Goal: Download file/media

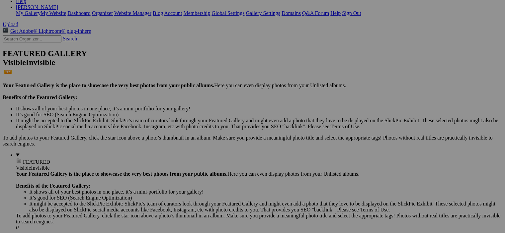
scroll to position [133, 0]
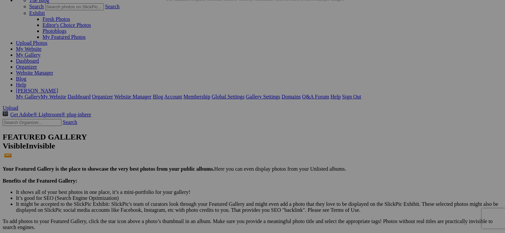
scroll to position [66, 0]
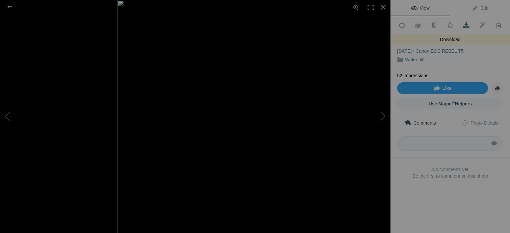
click at [460, 25] on span at bounding box center [466, 25] width 16 height 7
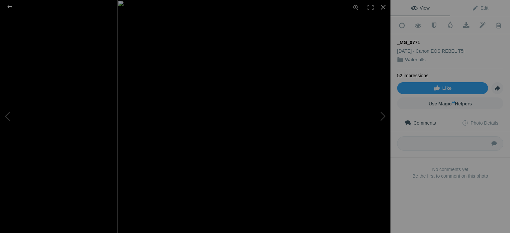
click at [9, 9] on div at bounding box center [10, 6] width 24 height 13
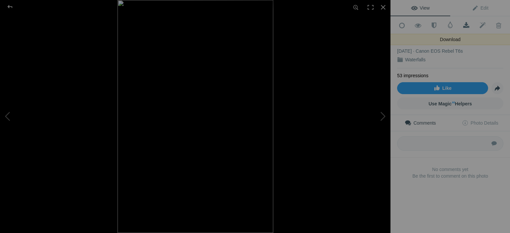
click at [462, 24] on span at bounding box center [466, 25] width 16 height 7
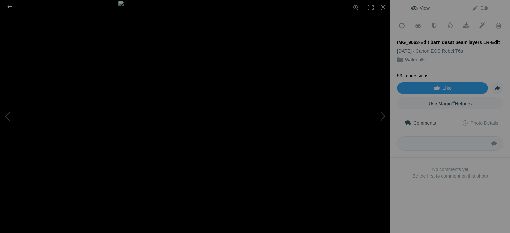
click at [14, 7] on div at bounding box center [10, 6] width 24 height 13
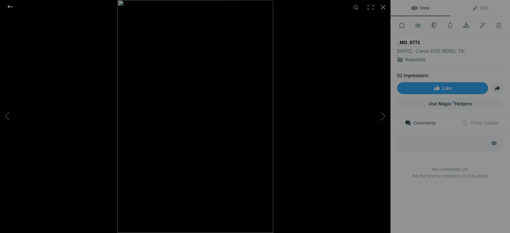
click at [9, 6] on div at bounding box center [10, 6] width 24 height 13
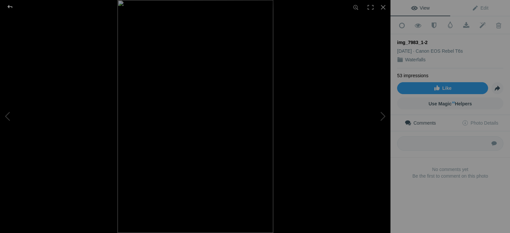
click at [11, 5] on div at bounding box center [10, 6] width 24 height 13
